Goal: Task Accomplishment & Management: Use online tool/utility

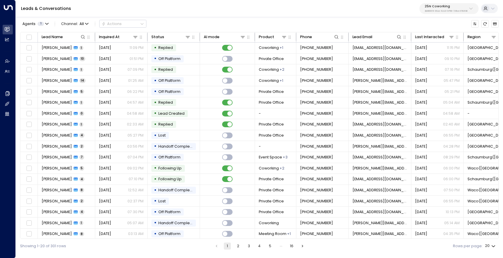
click at [446, 10] on p "3b9800f4-81ca-4ec0-8758-72fbe4763f36" at bounding box center [445, 11] width 43 height 2
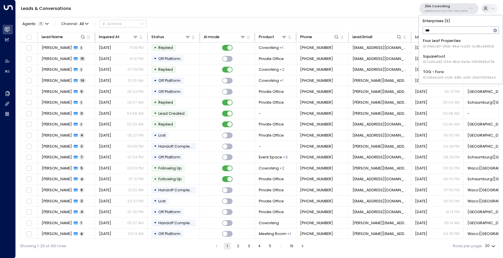
type input "****"
click at [438, 47] on span "ID: 34e1cd17-0f68-49af-bd32-3c48ce8611d1" at bounding box center [458, 46] width 71 height 5
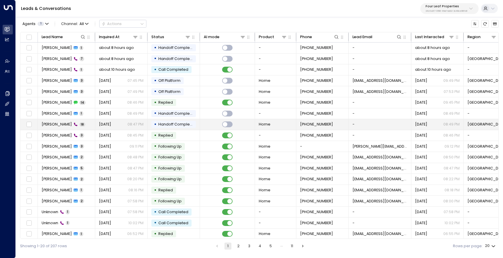
scroll to position [24, 0]
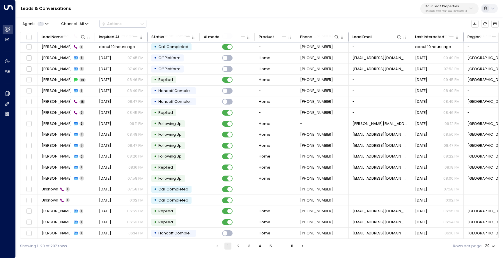
click at [240, 248] on button "2" at bounding box center [238, 245] width 7 height 7
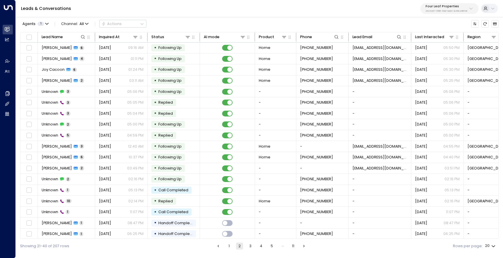
click at [253, 244] on button "3" at bounding box center [250, 245] width 7 height 7
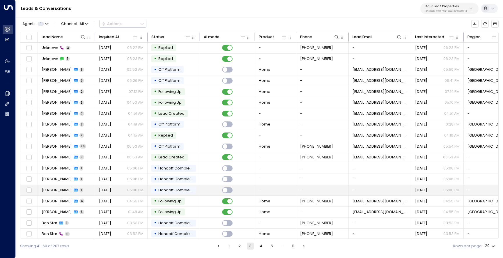
scroll to position [24, 0]
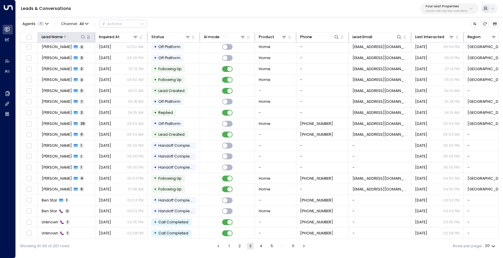
click at [83, 39] on button at bounding box center [83, 37] width 6 height 6
type input "***"
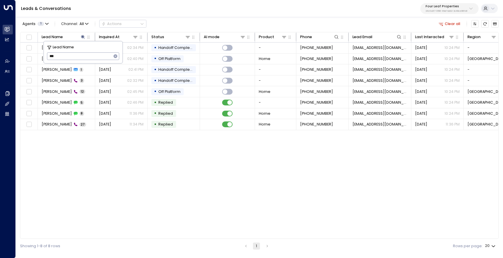
click at [247, 164] on div "Lead Name Inquired At Status AI mode Product Phone Lead Email Last Interacted R…" at bounding box center [259, 135] width 478 height 207
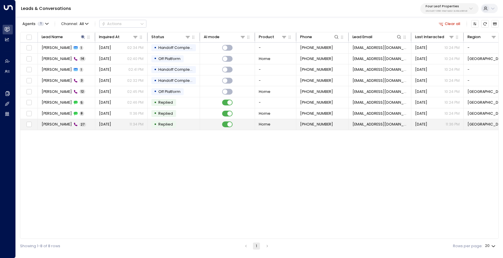
click at [57, 125] on span "[PERSON_NAME]" at bounding box center [57, 124] width 30 height 5
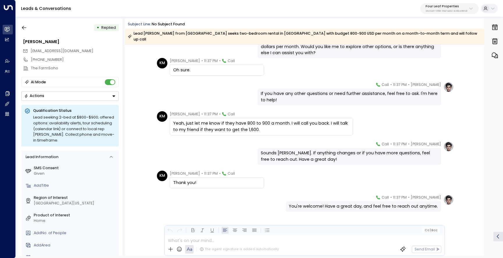
scroll to position [1828, 0]
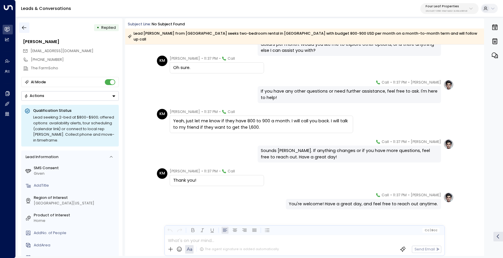
click at [28, 29] on button "button" at bounding box center [24, 27] width 10 height 10
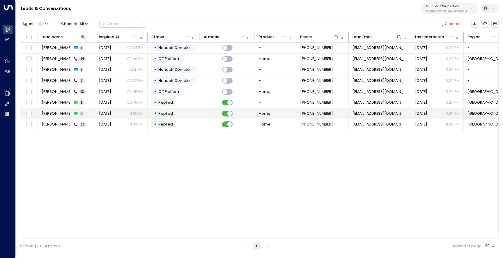
click at [60, 113] on span "[PERSON_NAME]" at bounding box center [57, 113] width 30 height 5
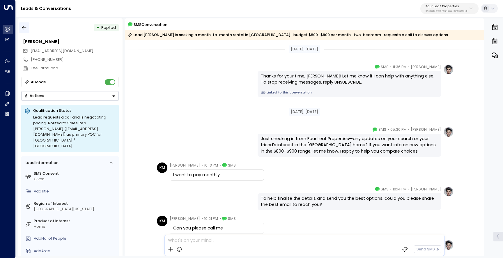
click at [22, 26] on icon "button" at bounding box center [24, 28] width 6 height 6
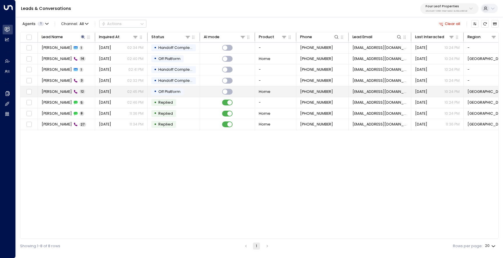
click at [59, 93] on span "[PERSON_NAME]" at bounding box center [57, 91] width 30 height 5
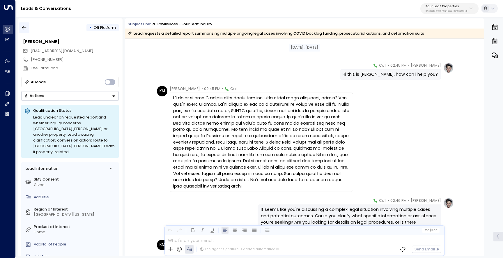
click at [27, 31] on button "button" at bounding box center [24, 27] width 10 height 10
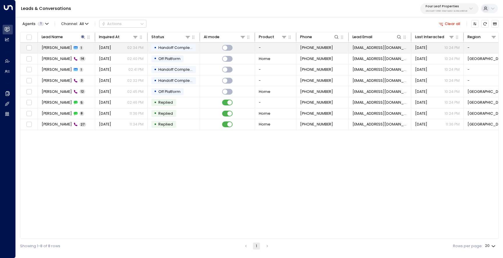
click at [51, 50] on span "[PERSON_NAME]" at bounding box center [57, 47] width 30 height 5
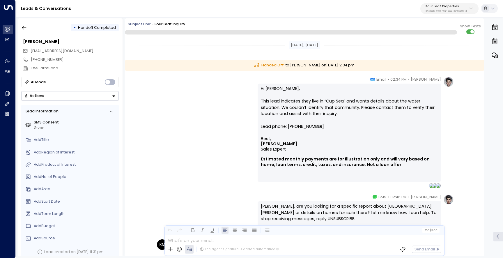
scroll to position [136, 0]
